Goal: Information Seeking & Learning: Check status

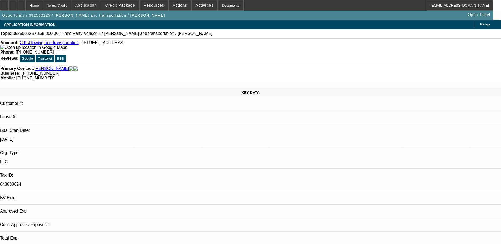
select select "0"
select select "2"
select select "0.1"
select select "4"
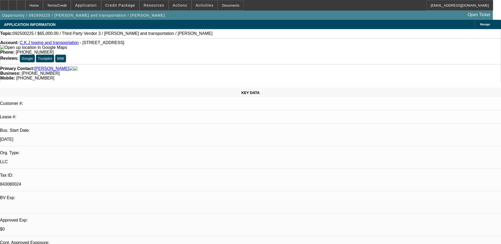
drag, startPoint x: 384, startPoint y: 66, endPoint x: 384, endPoint y: 69, distance: 3.2
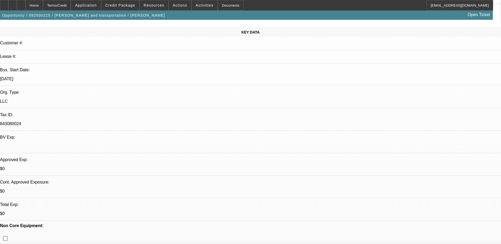
scroll to position [79, 0]
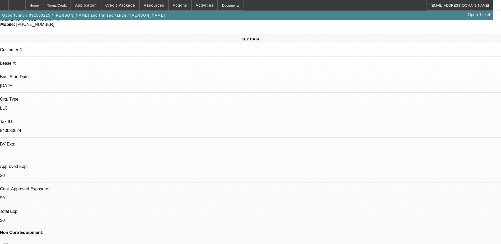
scroll to position [0, 0]
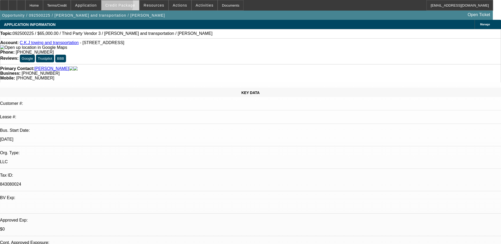
click at [116, 5] on span "Credit Package" at bounding box center [120, 5] width 30 height 4
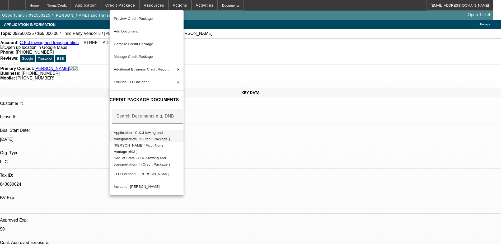
click at [150, 135] on span "Application - C.K.J towing and transportation( In Credit Package )" at bounding box center [142, 136] width 56 height 10
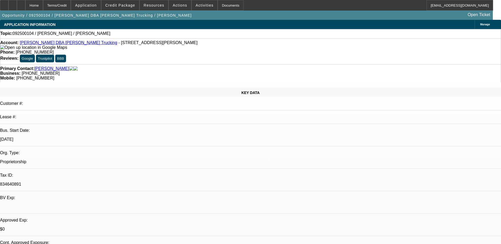
select select "0"
select select "2"
select select "0.1"
select select "1"
select select "2"
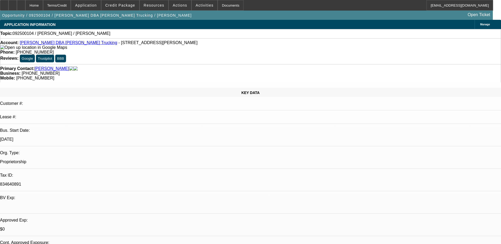
select select "4"
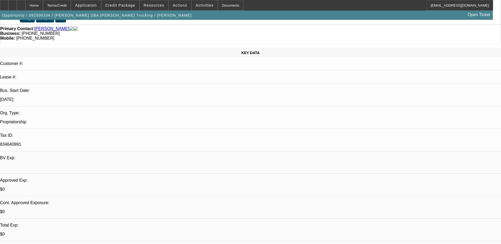
scroll to position [53, 0]
